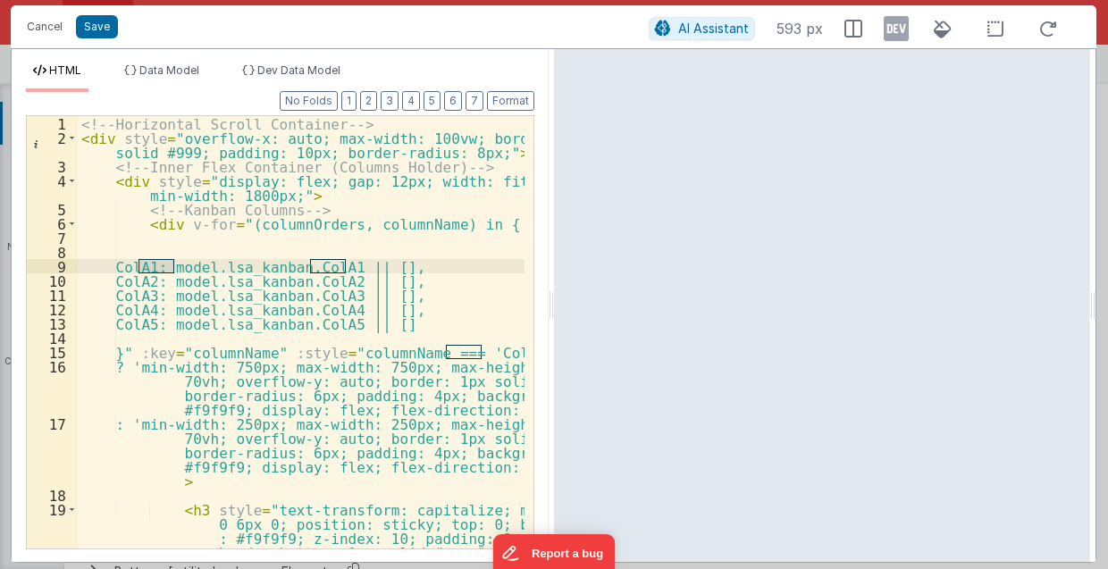
scroll to position [2960, 0]
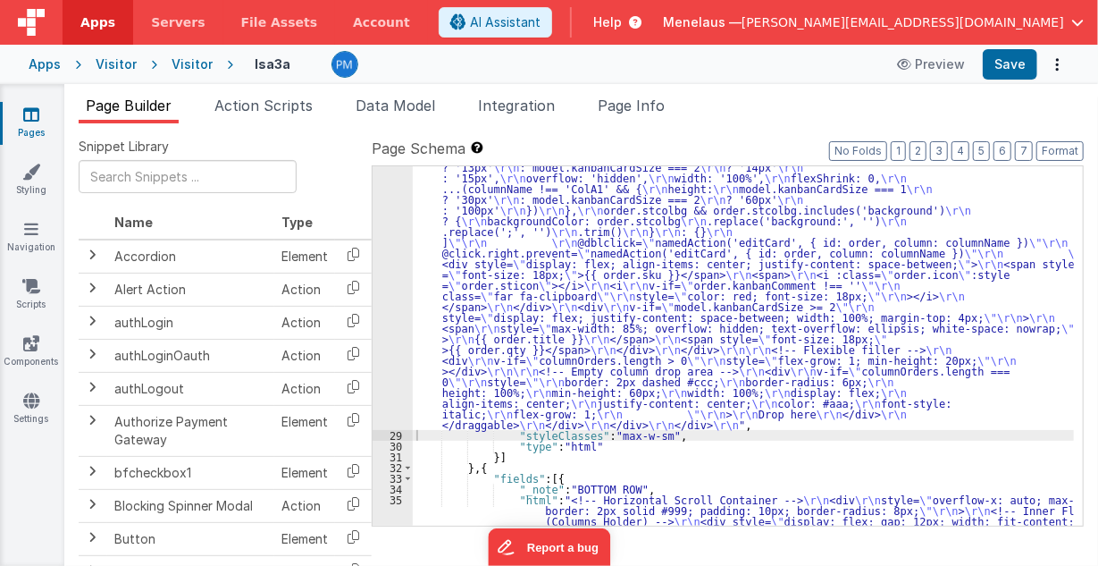
scroll to position [2149, 0]
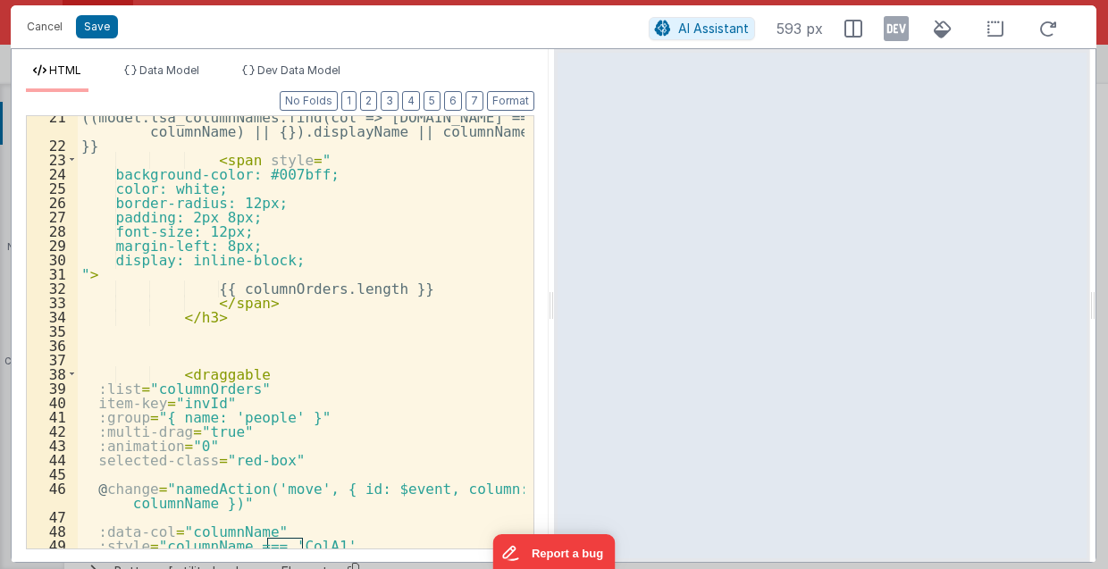
scroll to position [572, 0]
